Goal: Task Accomplishment & Management: Manage account settings

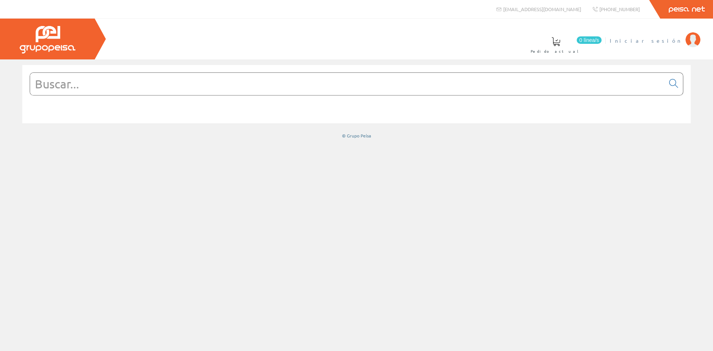
click at [675, 37] on span "Iniciar sesión" at bounding box center [646, 40] width 72 height 7
click at [672, 39] on span "INSBE S.L." at bounding box center [653, 40] width 55 height 7
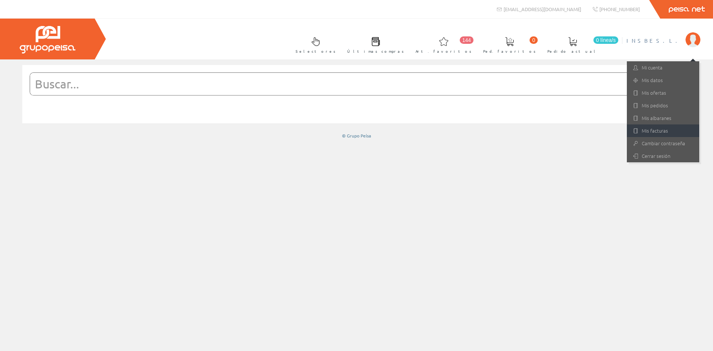
click at [659, 130] on link "Mis facturas" at bounding box center [663, 130] width 72 height 13
